Goal: Task Accomplishment & Management: Use online tool/utility

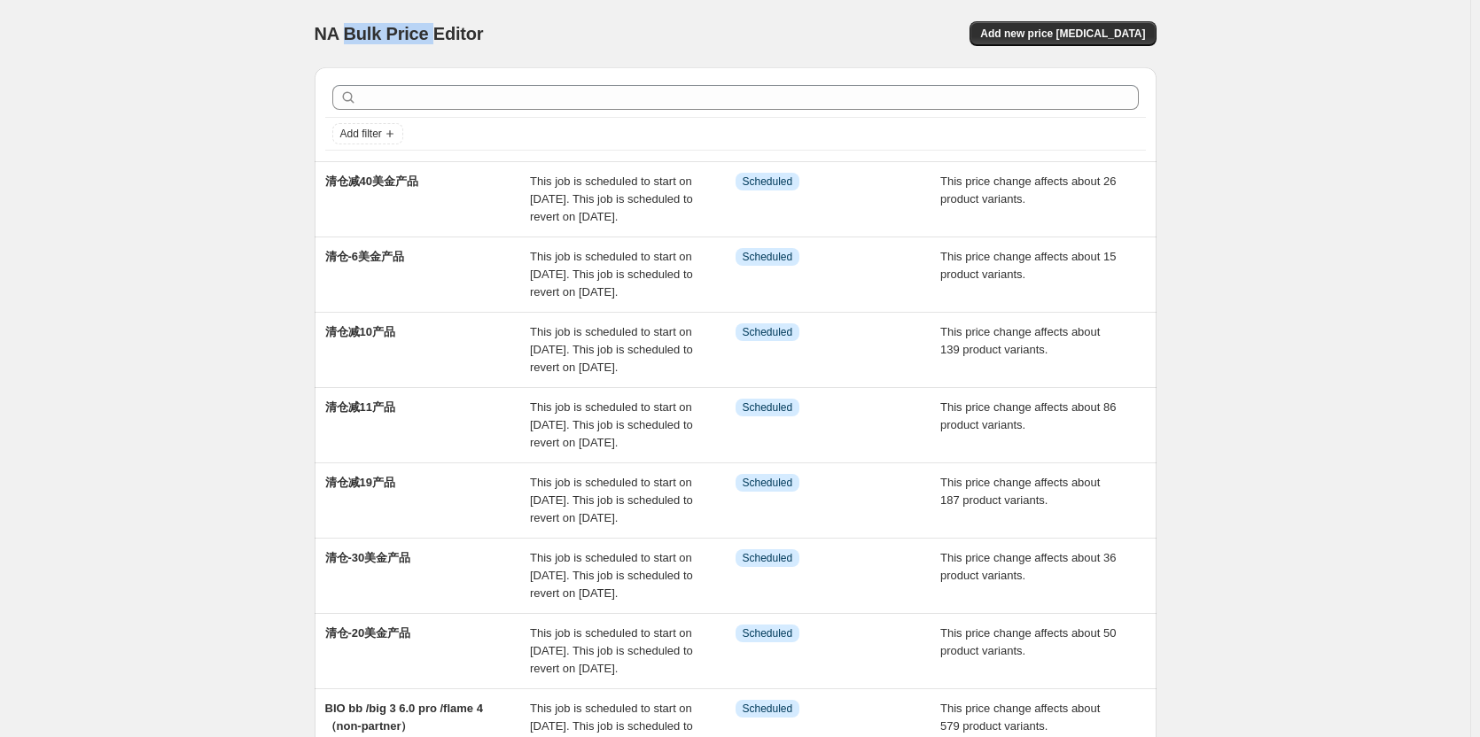
drag, startPoint x: 353, startPoint y: 33, endPoint x: 433, endPoint y: 28, distance: 80.7
click at [433, 28] on span "NA Bulk Price Editor" at bounding box center [399, 33] width 169 height 19
click at [1232, 84] on div "NA Bulk Price Editor. This page is ready NA Bulk Price Editor Add new price [ME…" at bounding box center [735, 498] width 1470 height 997
click at [1238, 145] on div "NA Bulk Price Editor. This page is ready NA Bulk Price Editor Add new price [ME…" at bounding box center [735, 498] width 1470 height 997
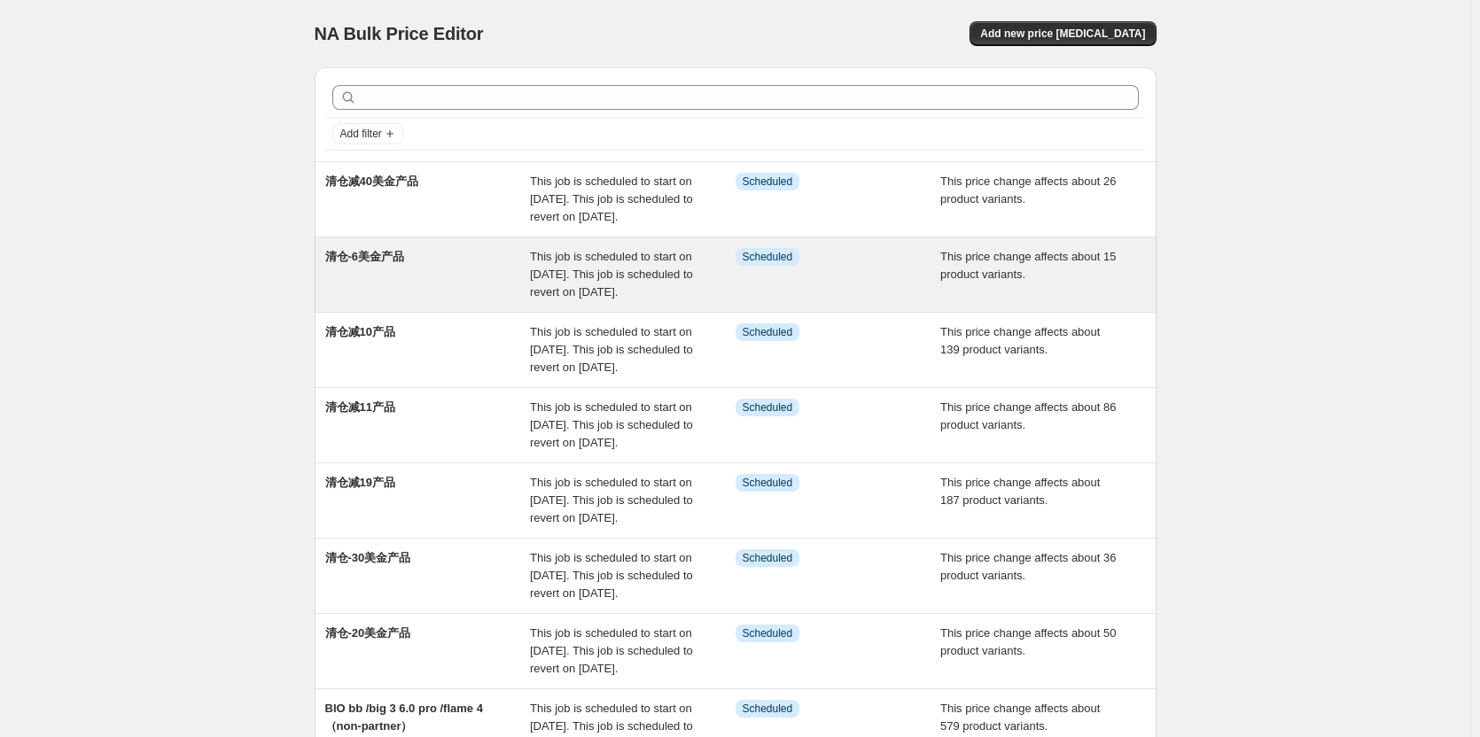
click at [1146, 301] on div "This price change affects about 15 product variants." at bounding box center [1043, 274] width 206 height 53
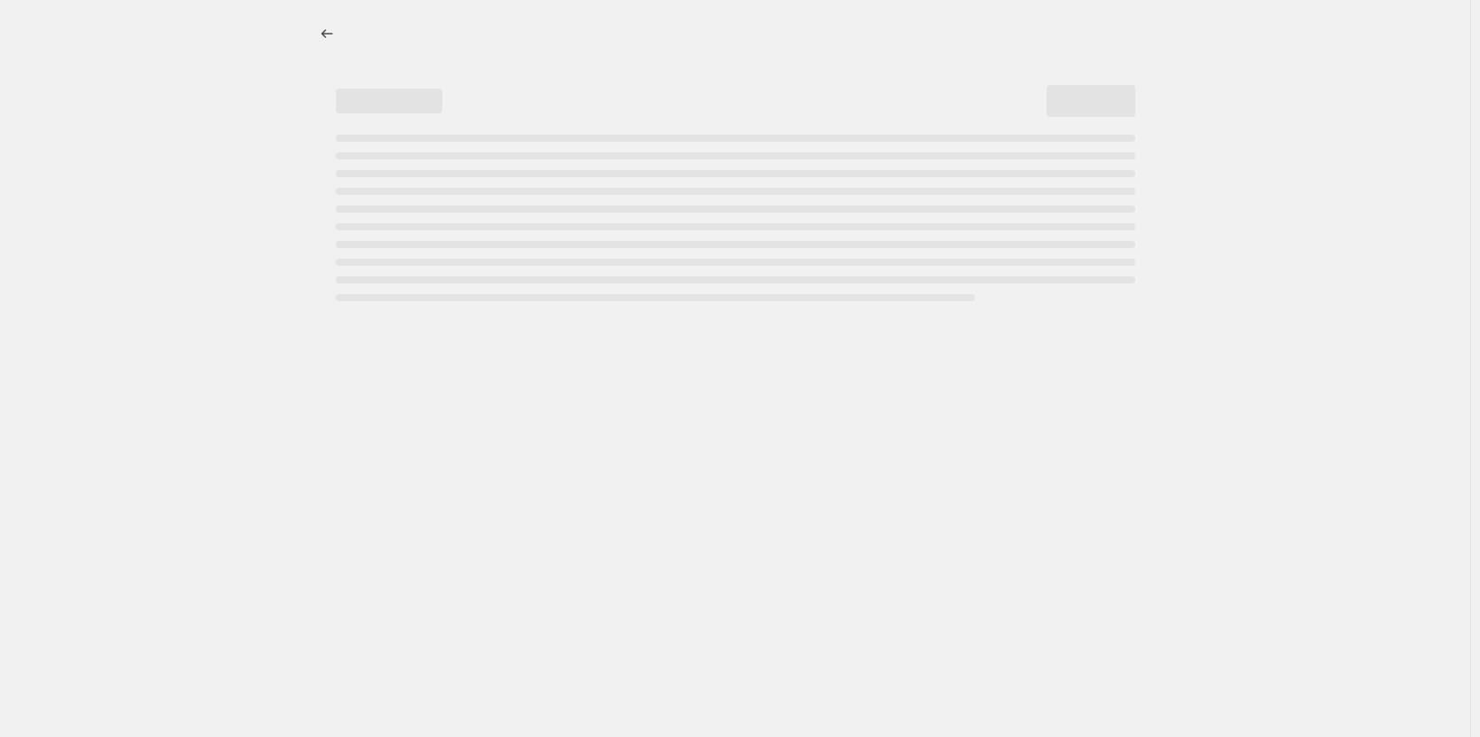
select select "bcap"
select select "no_change"
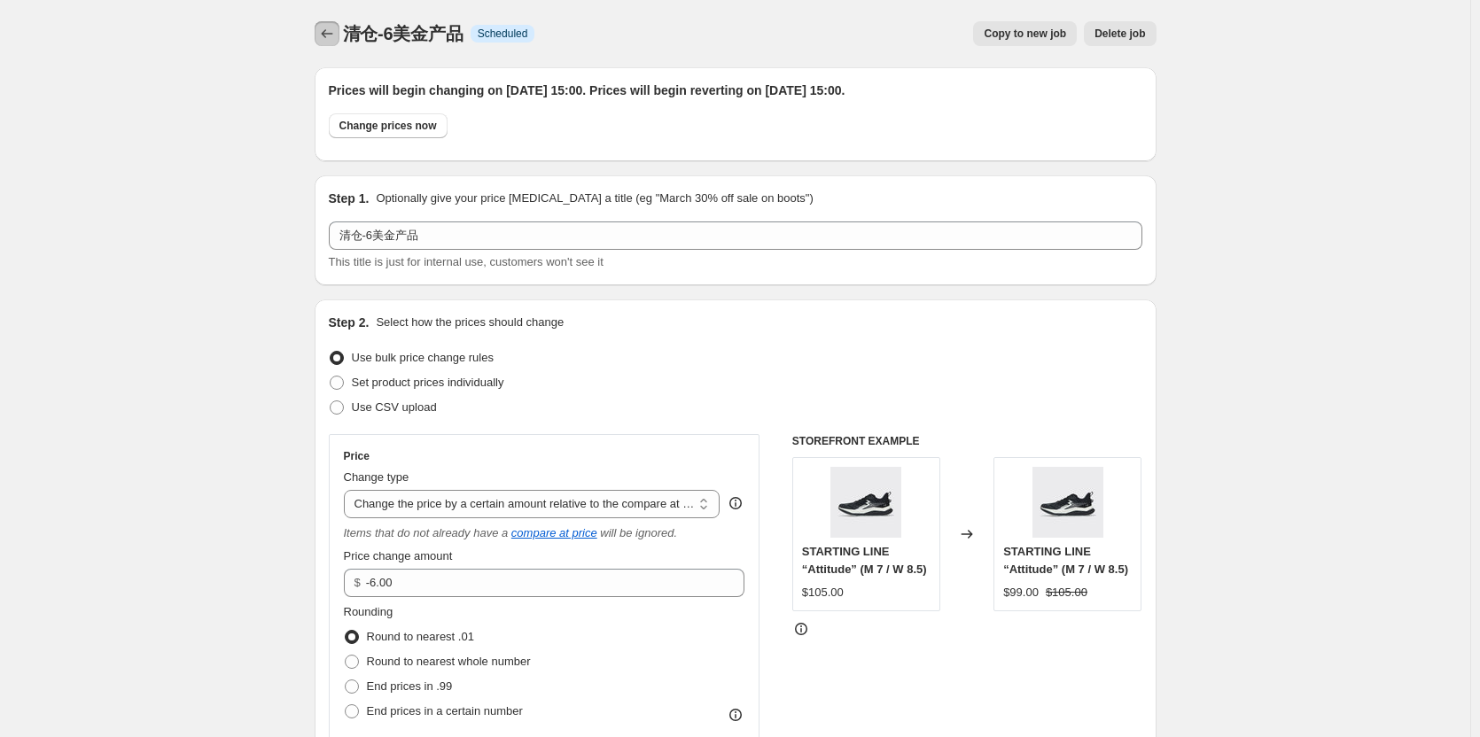
click at [330, 34] on icon "Price change jobs" at bounding box center [327, 34] width 18 height 18
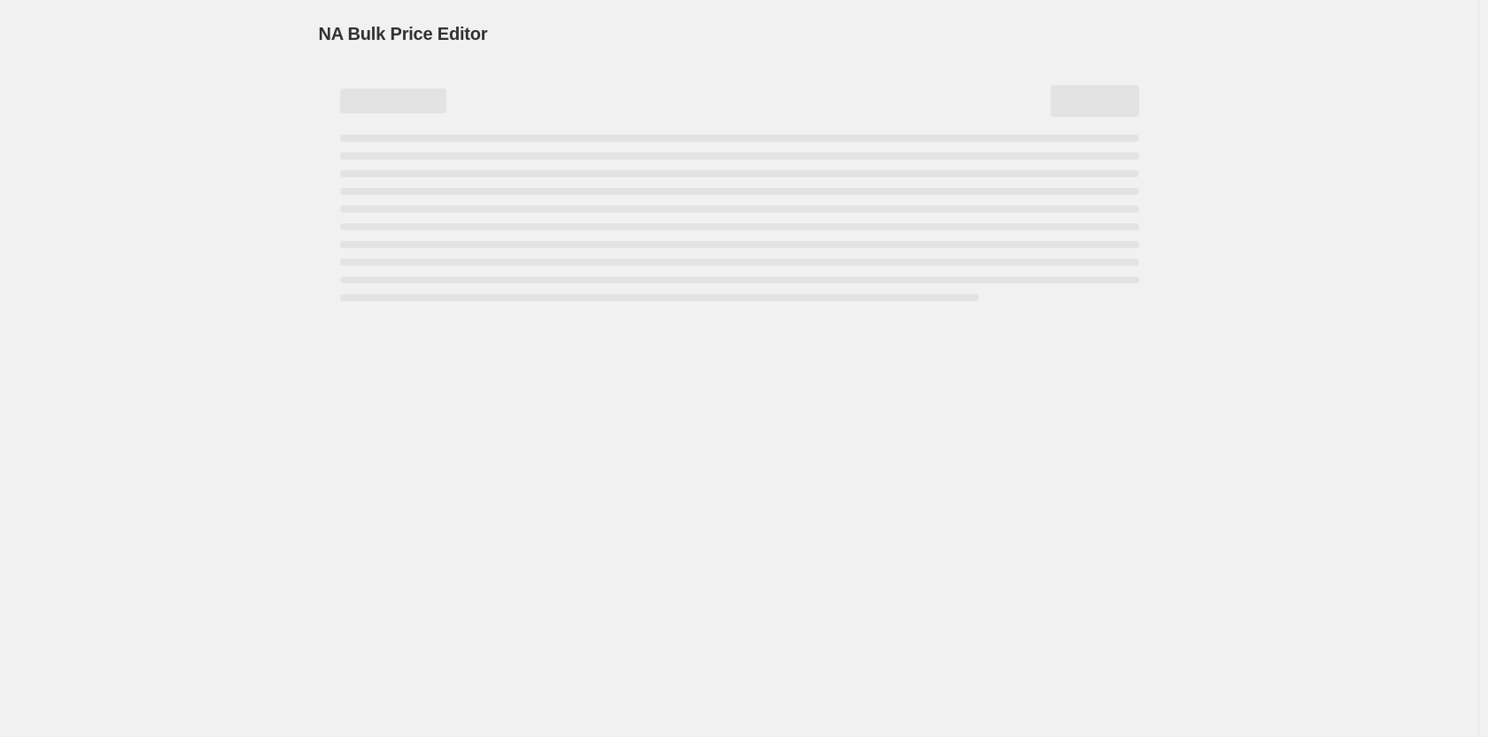
click at [234, 72] on div "NA Bulk Price Editor. This page is ready NA Bulk Price Editor" at bounding box center [739, 368] width 1479 height 737
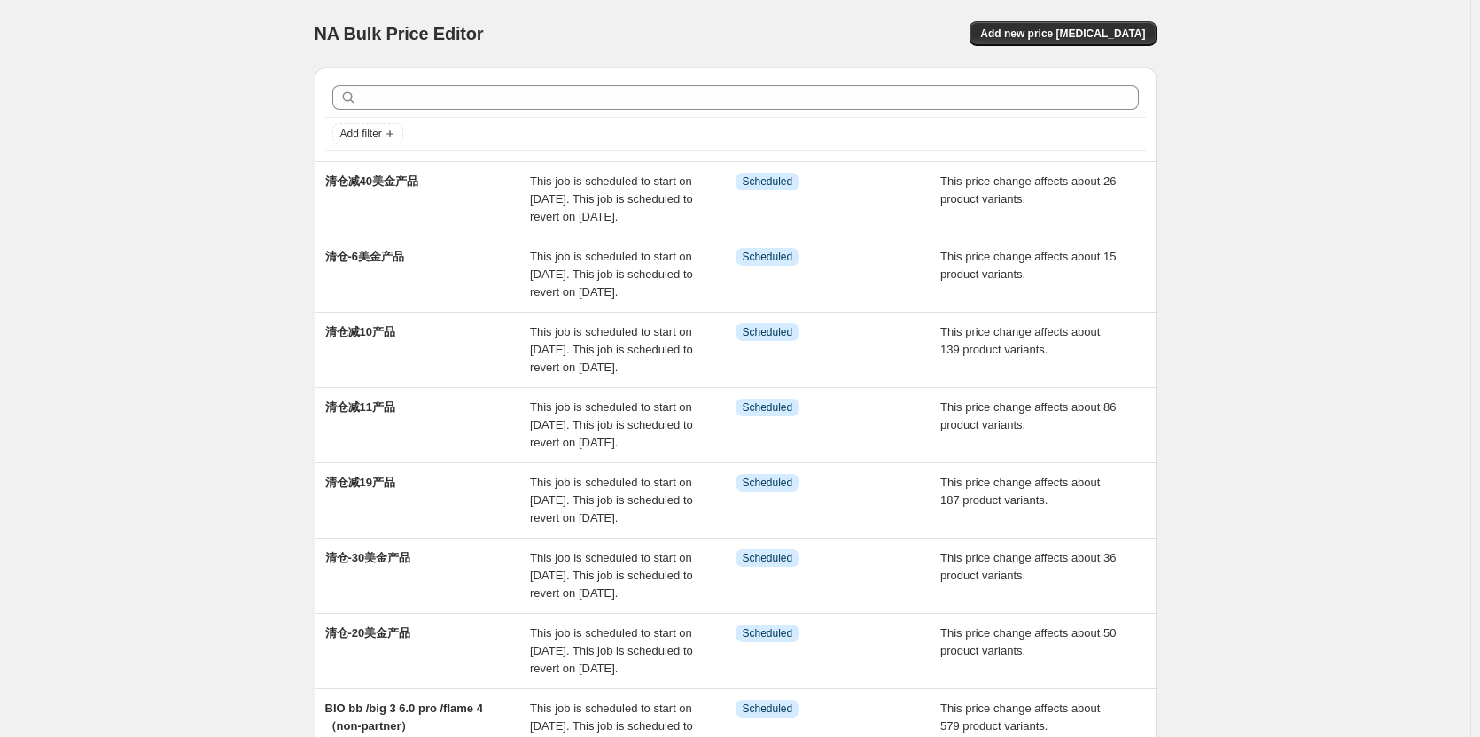
click at [169, 105] on div "NA Bulk Price Editor. This page is ready NA Bulk Price Editor Add new price [ME…" at bounding box center [735, 498] width 1470 height 997
